Goal: Task Accomplishment & Management: Use online tool/utility

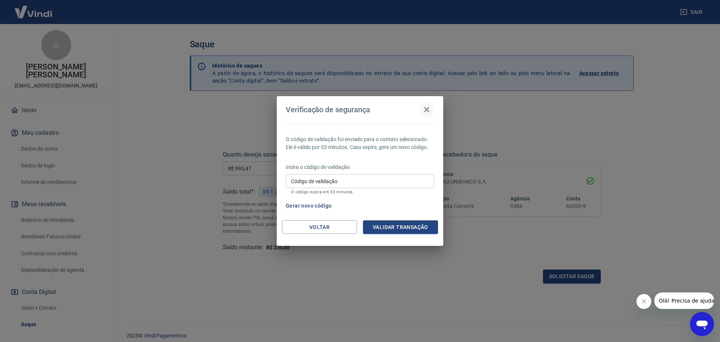
drag, startPoint x: 424, startPoint y: 111, endPoint x: 431, endPoint y: 113, distance: 7.4
click at [424, 111] on icon "button" at bounding box center [426, 109] width 9 height 9
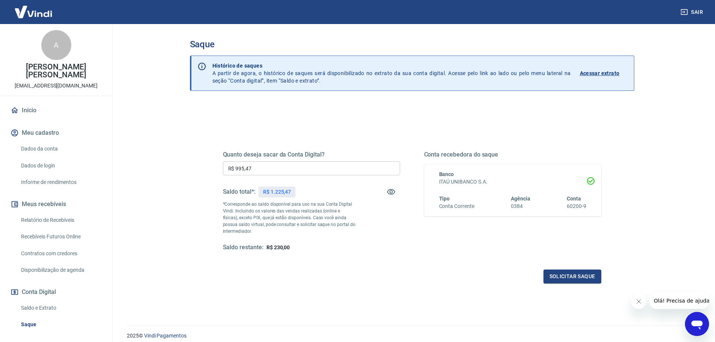
click at [280, 133] on div "Quanto deseja sacar da Conta Digital? R$ 995,47 ​ Saldo total*: R$ 1.225,47 *Co…" at bounding box center [412, 208] width 378 height 150
click at [578, 278] on button "Solicitar saque" at bounding box center [572, 276] width 58 height 14
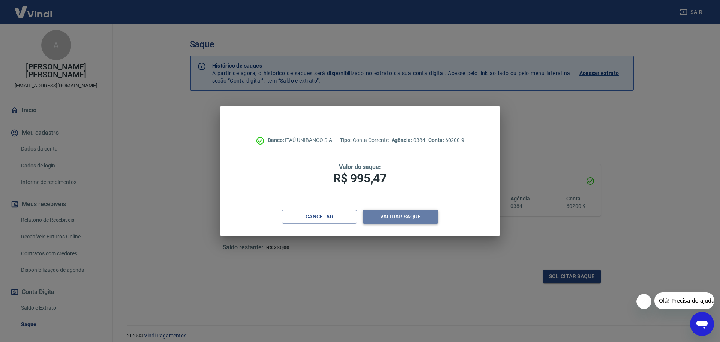
click at [405, 217] on button "Validar saque" at bounding box center [400, 217] width 75 height 14
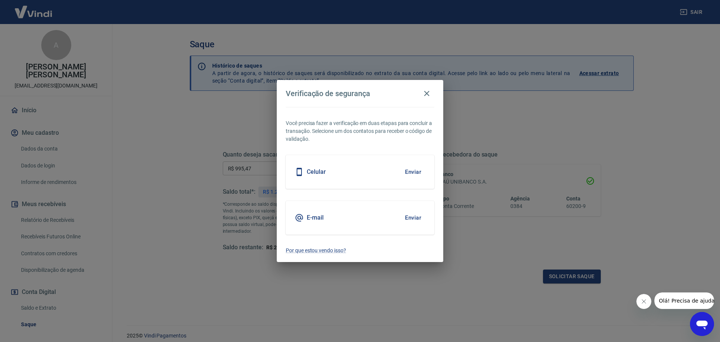
click at [411, 172] on button "Enviar" at bounding box center [413, 172] width 24 height 16
click at [561, 129] on div "Verificação de segurança Você precisa fazer a verificação em duas etapas para c…" at bounding box center [360, 171] width 720 height 342
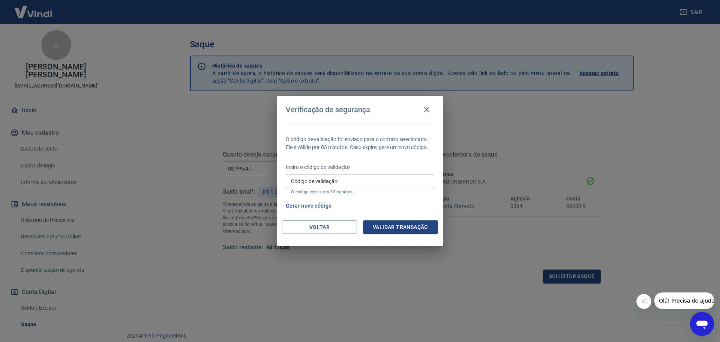
click at [484, 238] on div "Verificação de segurança O código de validação foi enviado para o contato selec…" at bounding box center [360, 171] width 720 height 342
click at [518, 110] on div "Verificação de segurança O código de validação foi enviado para o contato selec…" at bounding box center [360, 171] width 720 height 342
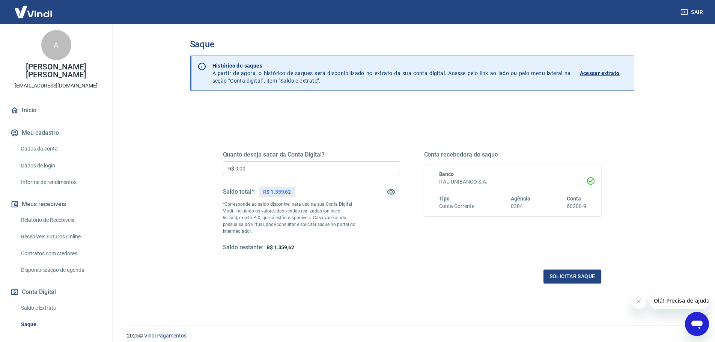
click at [323, 126] on div "Quanto deseja sacar da Conta Digital? R$ 0,00 ​ Saldo total*: R$ 1.359,62 *Corr…" at bounding box center [412, 205] width 396 height 174
